Goal: Use online tool/utility: Utilize a website feature to perform a specific function

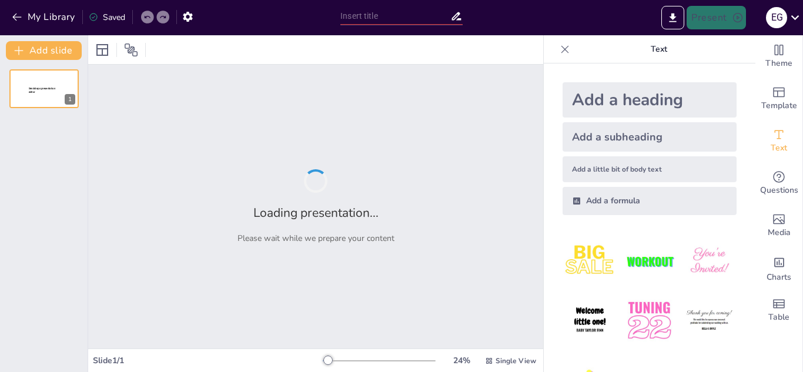
type input "Imported PPT HERRAMIENTAS +tecaiep - copia.pptx"
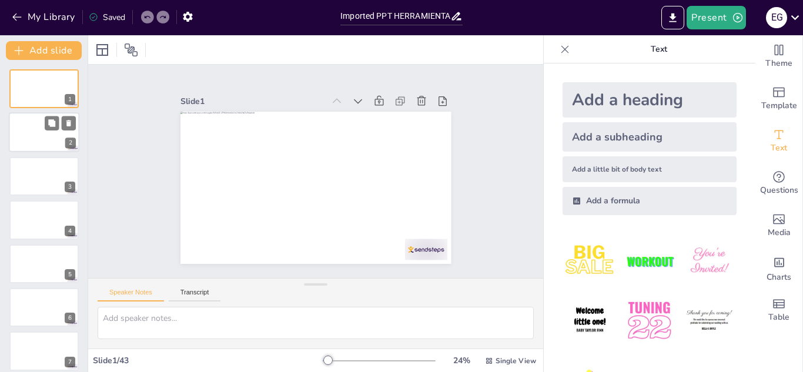
click at [30, 139] on div at bounding box center [44, 133] width 71 height 40
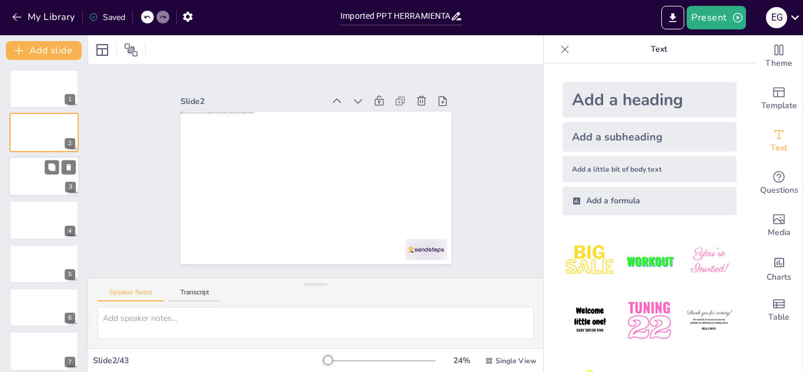
click at [37, 172] on div at bounding box center [44, 176] width 71 height 40
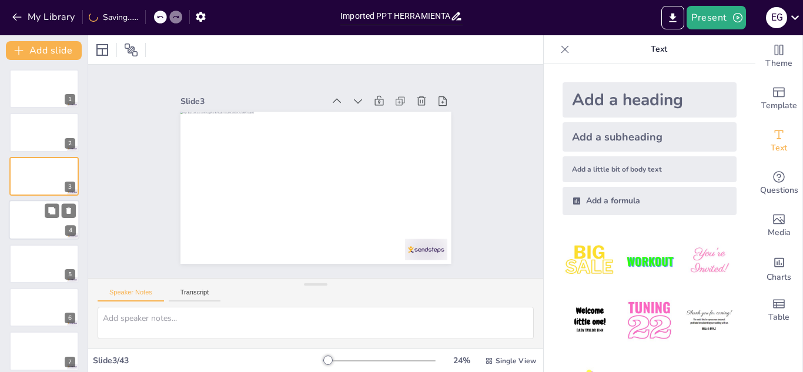
click at [42, 206] on div at bounding box center [44, 220] width 71 height 40
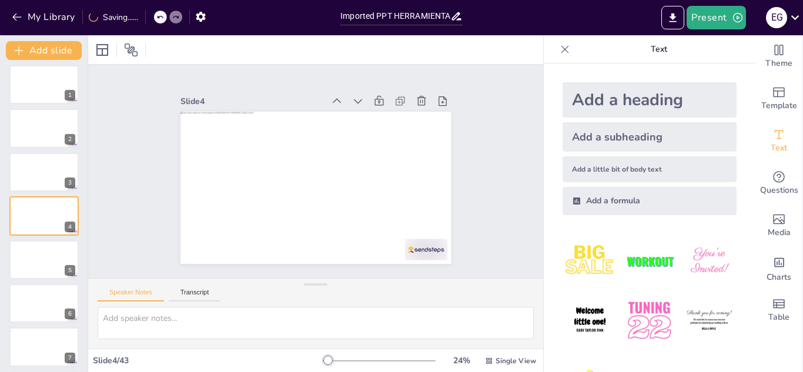
click at [68, 307] on div at bounding box center [44, 303] width 71 height 40
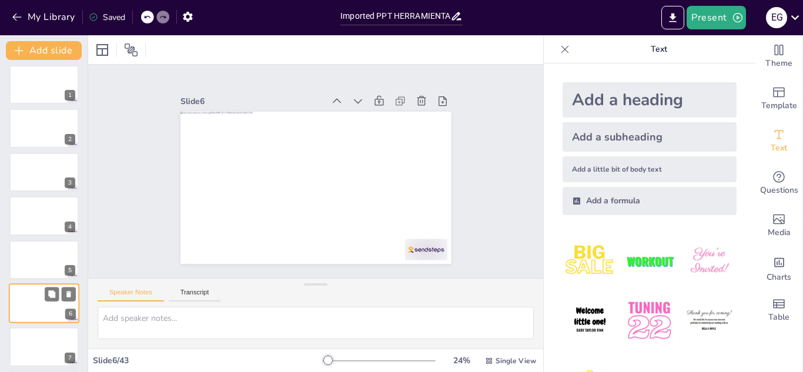
scroll to position [92, 0]
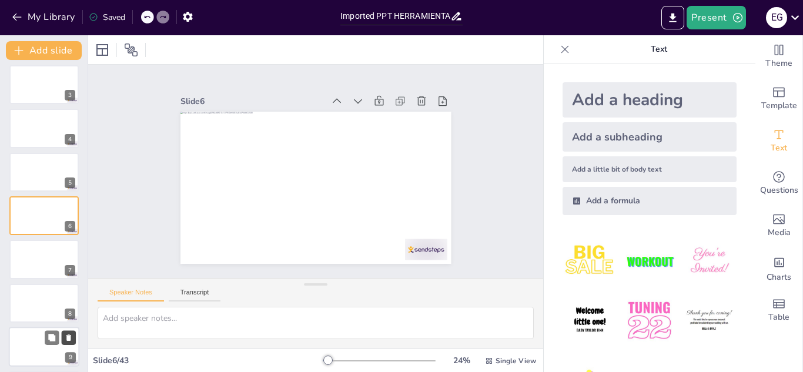
click at [73, 337] on button at bounding box center [69, 337] width 14 height 14
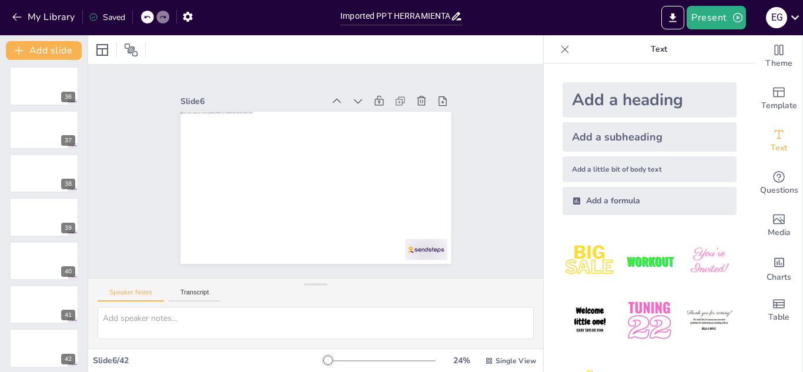
scroll to position [1538, 0]
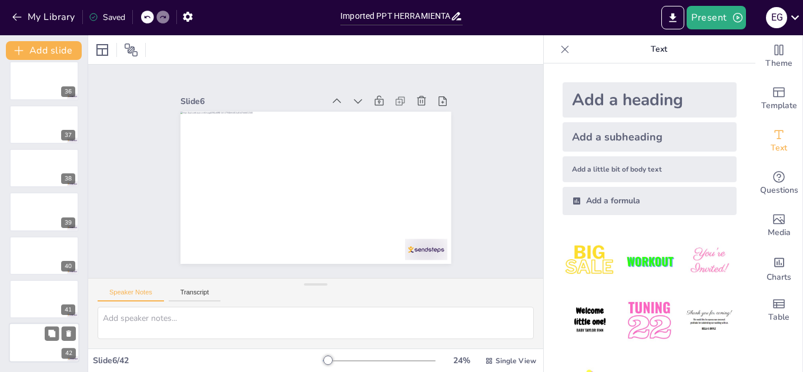
click at [57, 349] on div at bounding box center [44, 343] width 71 height 40
click at [33, 297] on div at bounding box center [44, 299] width 71 height 40
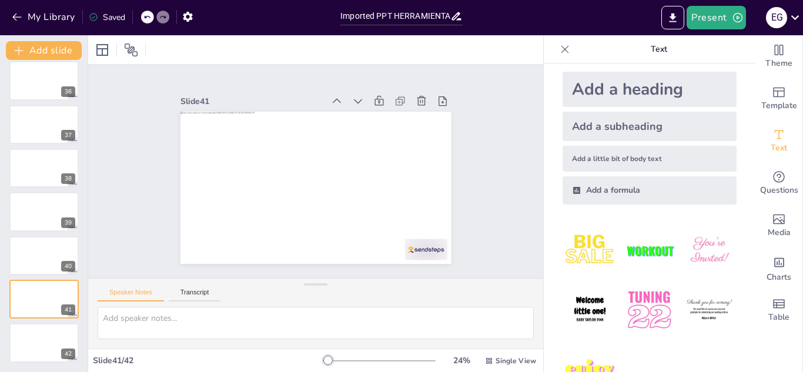
scroll to position [49, 0]
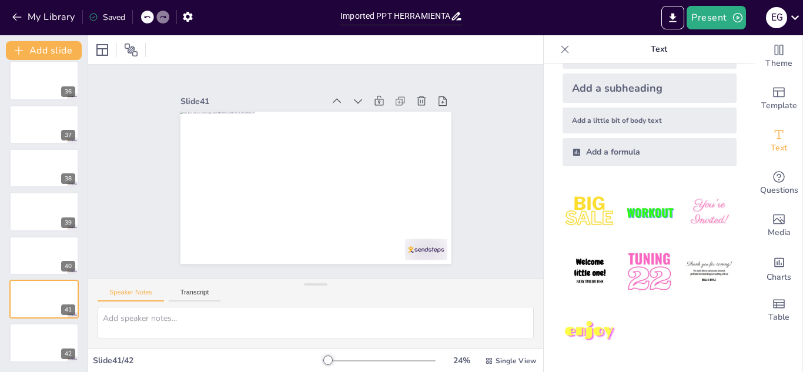
click at [559, 49] on icon at bounding box center [565, 49] width 12 height 12
